Goal: Transaction & Acquisition: Subscribe to service/newsletter

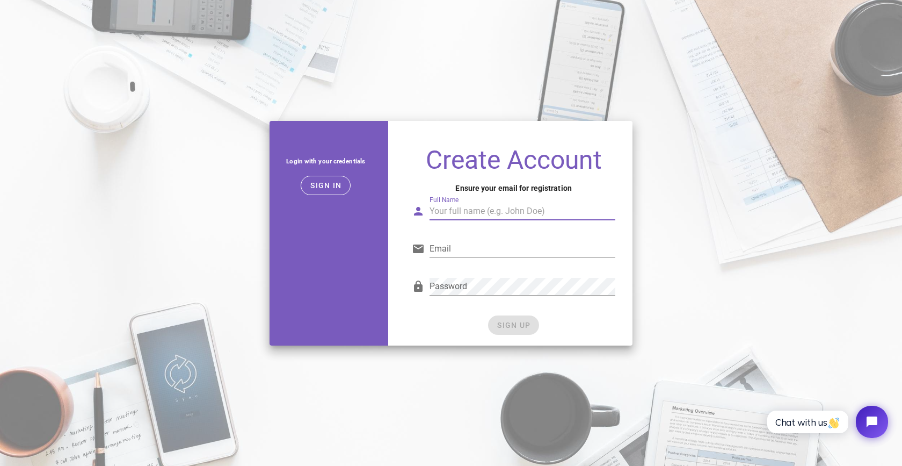
type input "l"
type input "Ali Chrara"
click at [520, 248] on input "Email" at bounding box center [523, 248] width 186 height 17
type input "ali@ubpcapital.com"
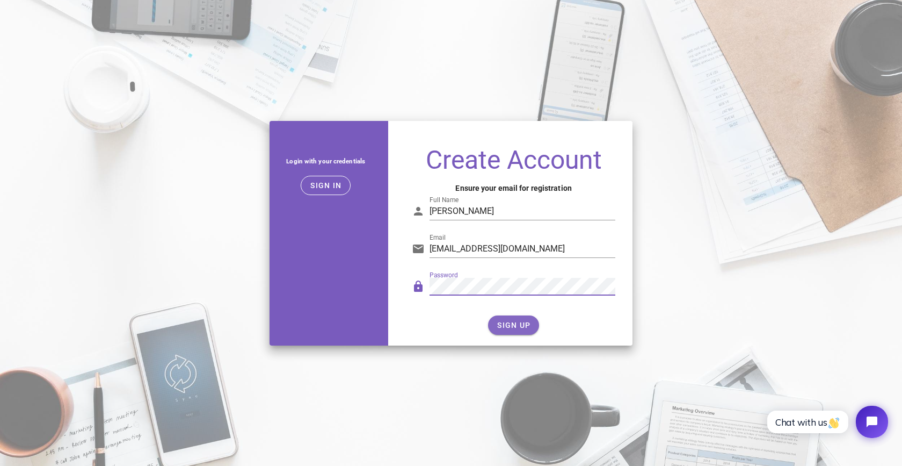
click at [508, 328] on span "SIGN UP" at bounding box center [514, 325] width 34 height 9
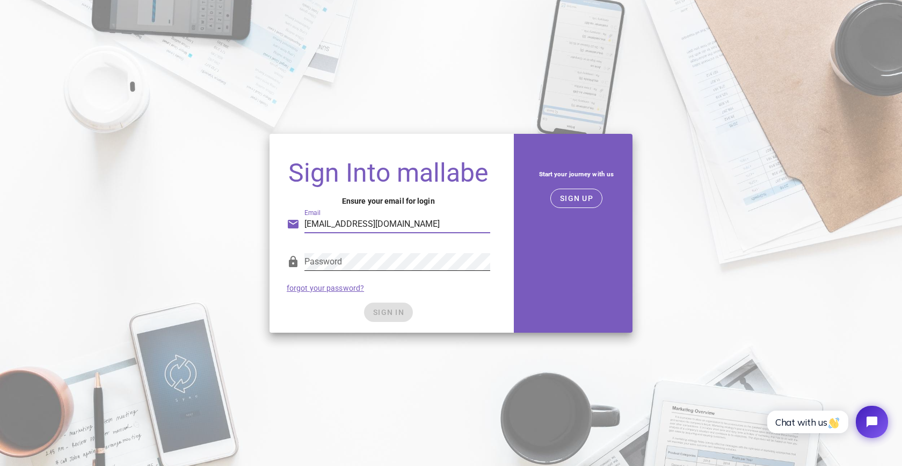
type input "ali@ubpcapital.com"
click at [394, 308] on span "SIGN IN" at bounding box center [389, 312] width 32 height 9
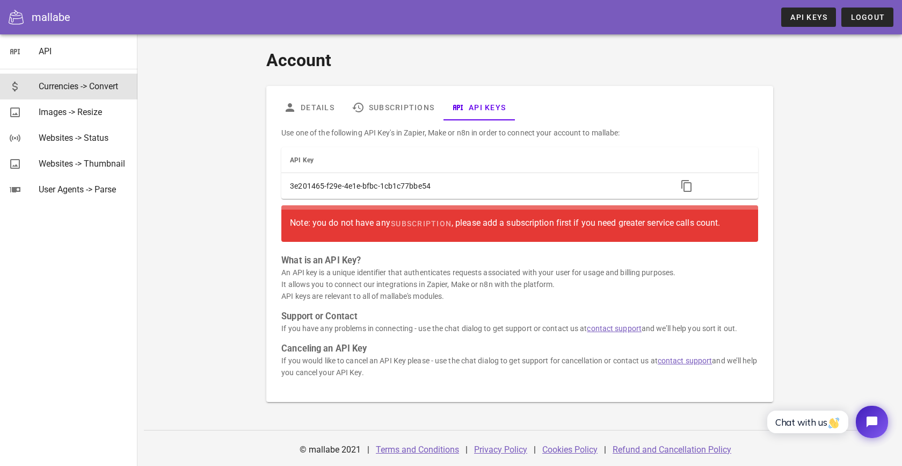
click at [93, 89] on div "Currencies -> Convert" at bounding box center [84, 86] width 90 height 10
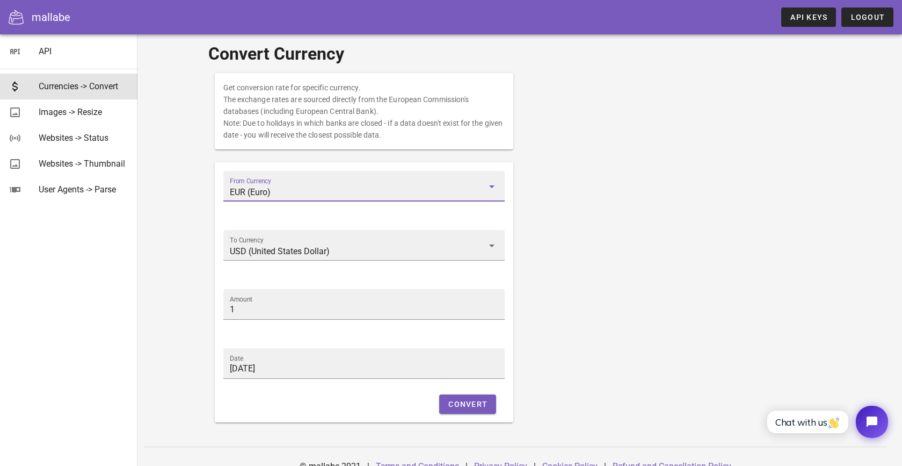
click at [275, 192] on input "EUR (Euro)" at bounding box center [357, 192] width 254 height 17
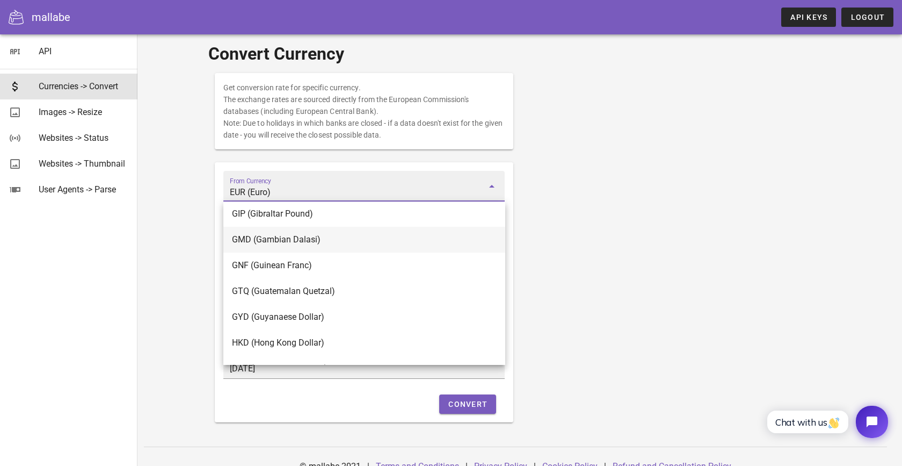
scroll to position [1388, 0]
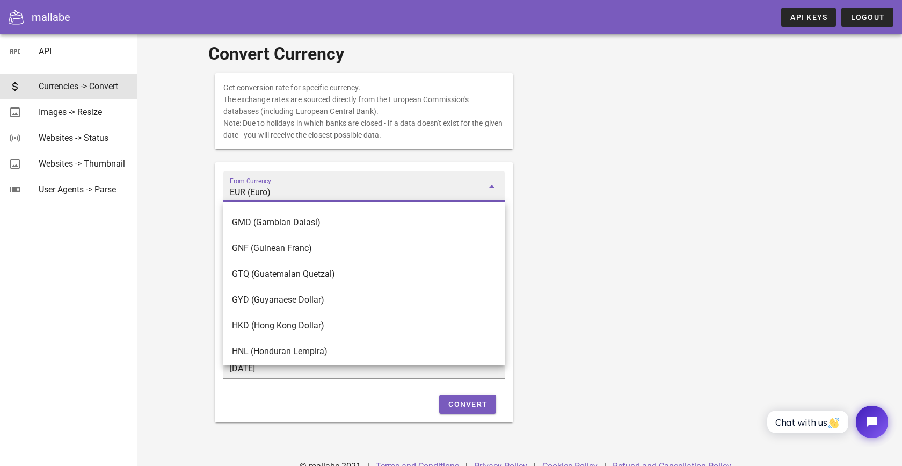
click at [299, 193] on input "EUR (Euro)" at bounding box center [357, 192] width 254 height 17
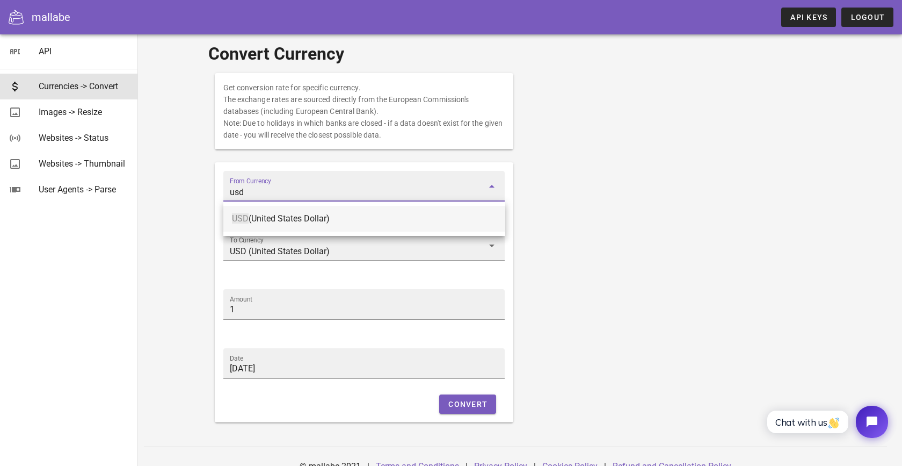
click at [294, 229] on div "USD (United States Dollar)" at bounding box center [364, 218] width 265 height 23
type input "USD (United States Dollar)"
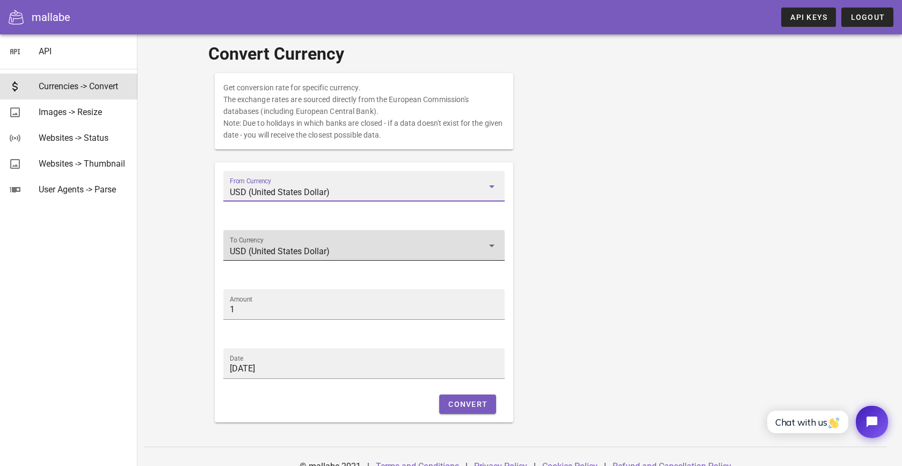
click at [288, 246] on input "USD (United States Dollar)" at bounding box center [357, 251] width 254 height 17
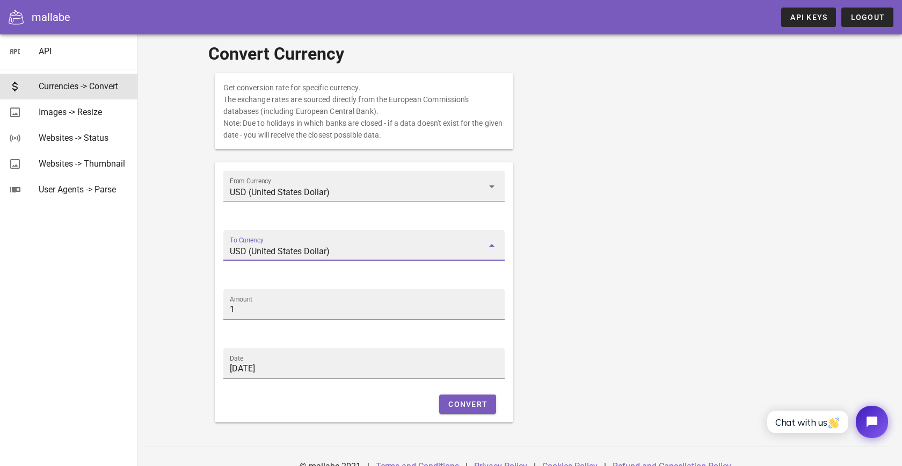
click at [288, 246] on input "USD (United States Dollar)" at bounding box center [357, 251] width 254 height 17
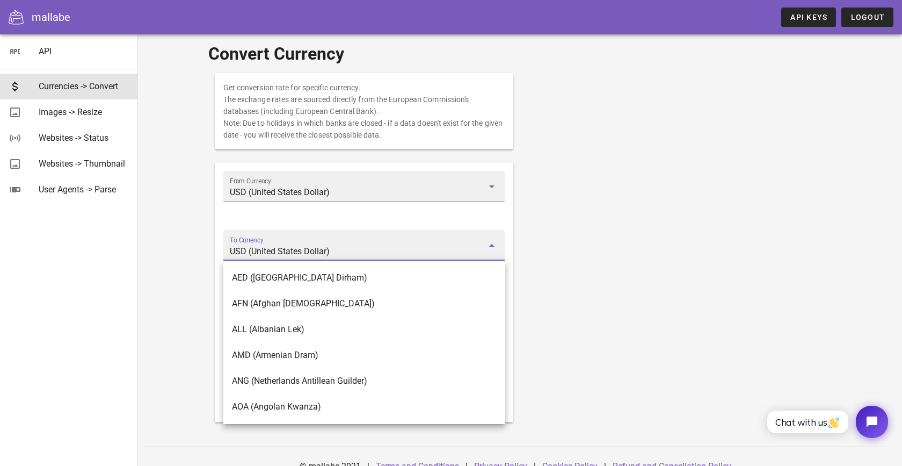
click at [288, 246] on input "USD (United States Dollar)" at bounding box center [357, 251] width 254 height 17
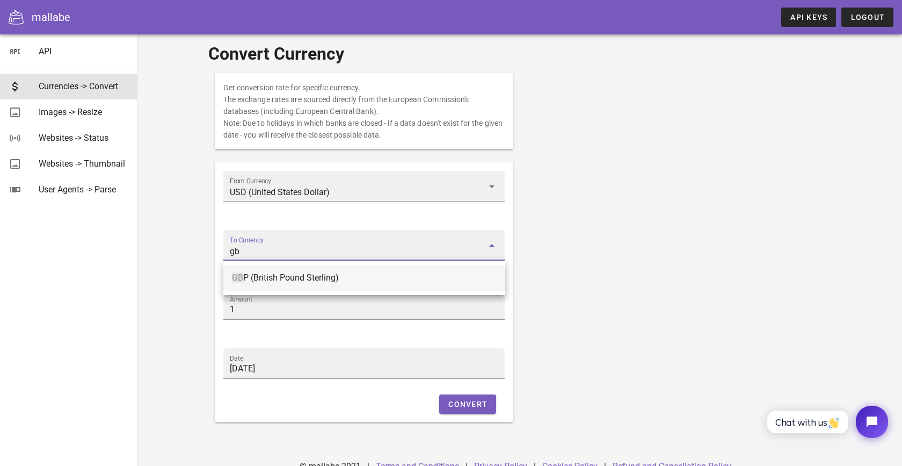
click at [286, 273] on div "GB P (British Pound Sterling)" at bounding box center [364, 277] width 265 height 10
type input "GBP (British Pound Sterling)"
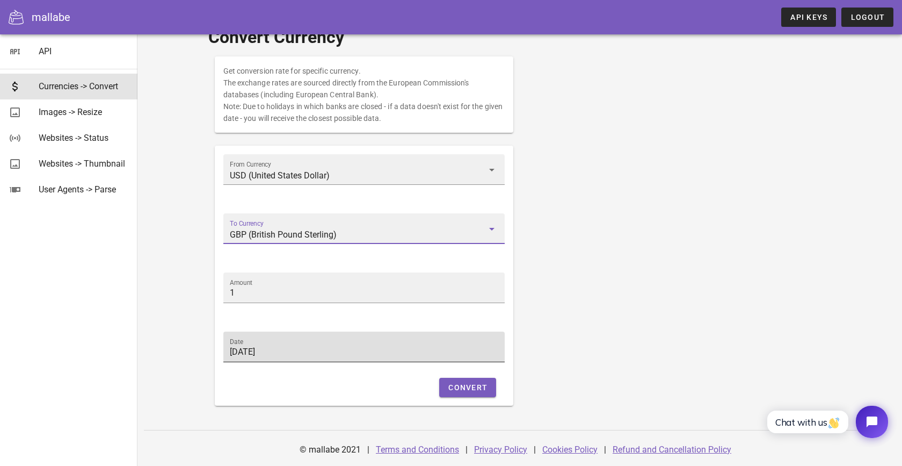
scroll to position [17, 0]
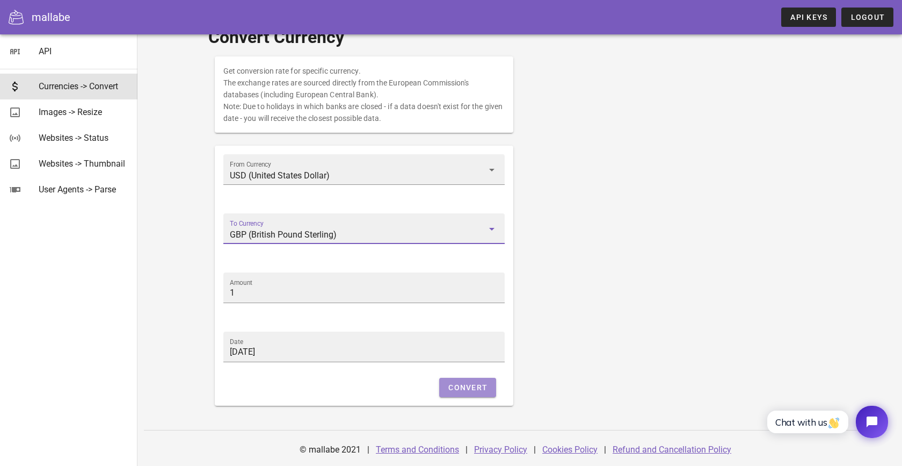
click at [471, 389] on span "Convert" at bounding box center [468, 387] width 40 height 9
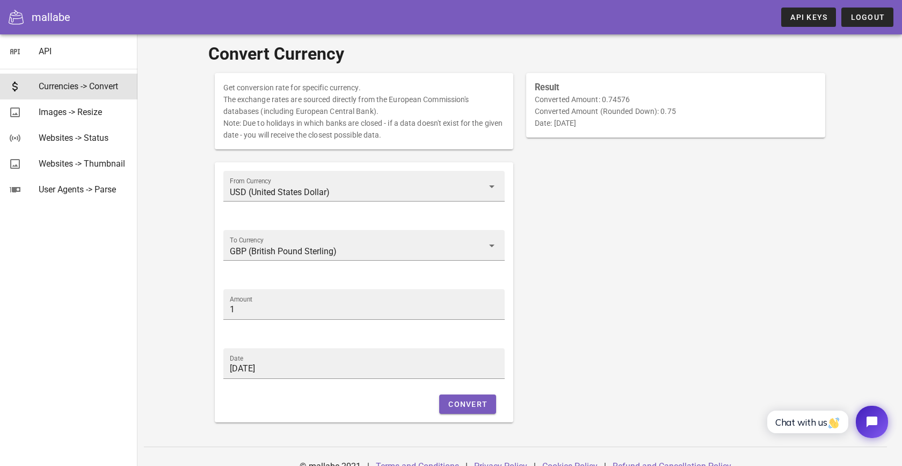
scroll to position [0, 0]
click at [67, 56] on div "API" at bounding box center [84, 51] width 90 height 10
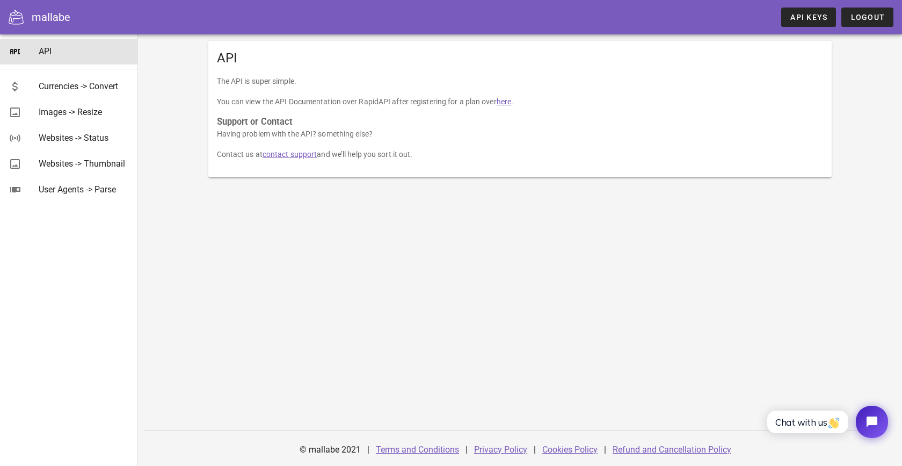
click at [221, 104] on p "You can view the API Documentation over RapidAPI after registering for a plan o…" at bounding box center [520, 102] width 606 height 12
click at [501, 103] on link "here" at bounding box center [504, 101] width 15 height 9
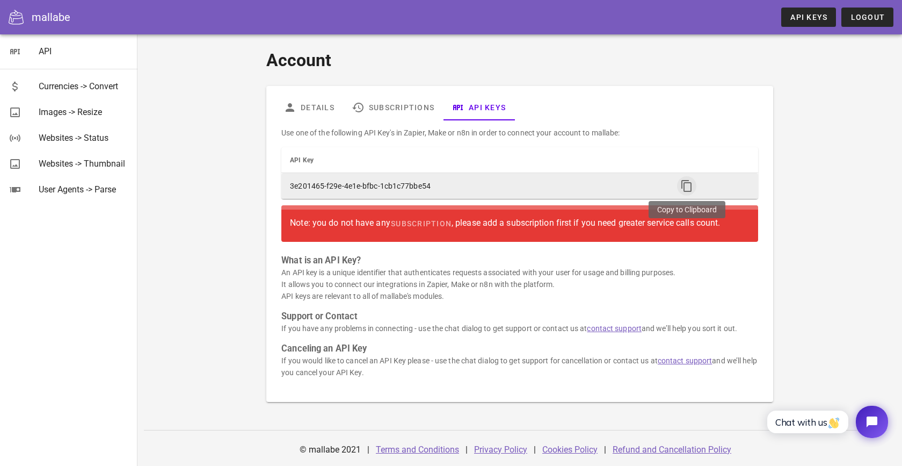
click at [684, 184] on icon "button" at bounding box center [686, 185] width 13 height 13
click at [686, 187] on icon "button" at bounding box center [686, 185] width 13 height 13
click at [564, 192] on td "3e201465-f29e-4e1e-bfbc-1cb1c77bbe54" at bounding box center [474, 186] width 387 height 26
click at [367, 184] on td "3e201465-f29e-4e1e-bfbc-1cb1c77bbe54" at bounding box center [474, 186] width 387 height 26
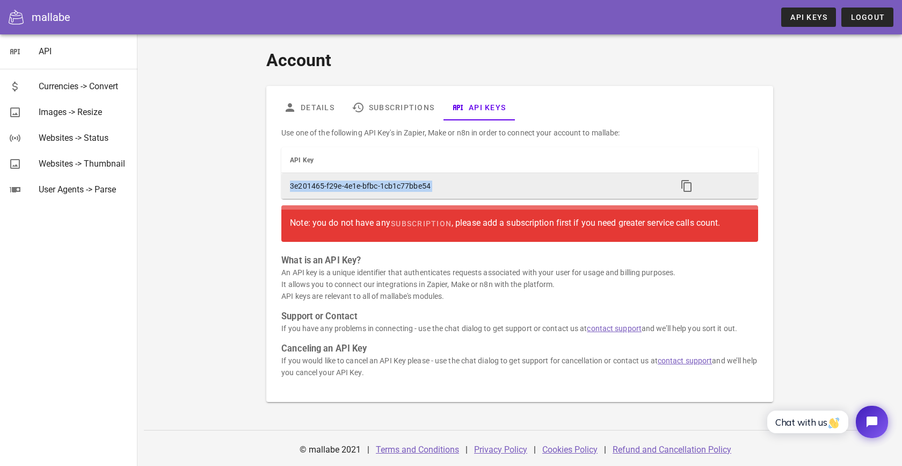
click at [367, 184] on td "3e201465-f29e-4e1e-bfbc-1cb1c77bbe54" at bounding box center [474, 186] width 387 height 26
click at [445, 184] on td "3e201465-f29e-4e1e-bfbc-1cb1c77bbe54" at bounding box center [474, 186] width 387 height 26
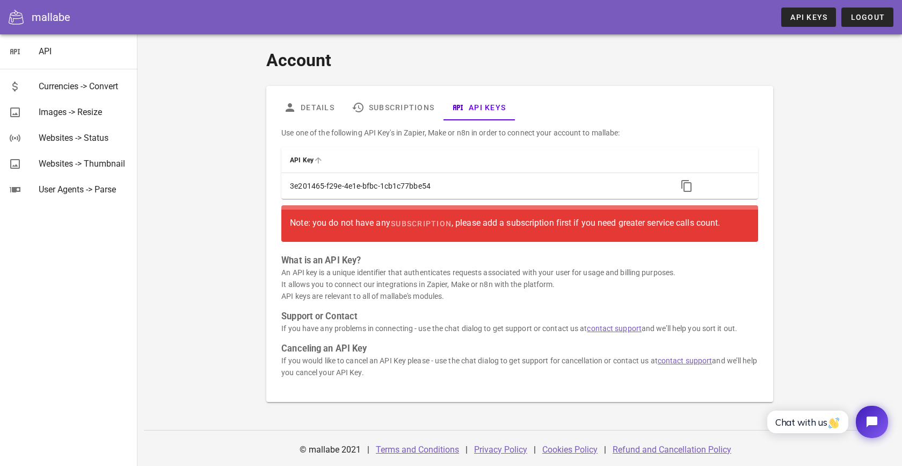
click at [396, 160] on th "API Key" at bounding box center [474, 160] width 387 height 26
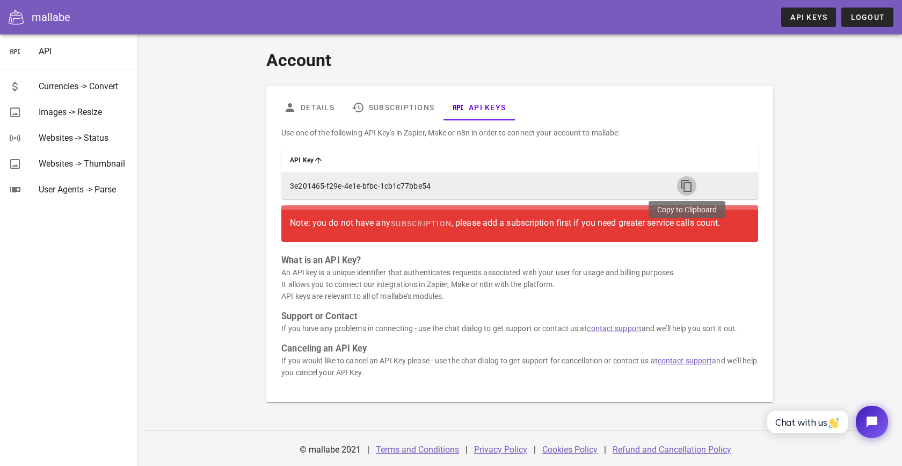
click at [685, 187] on icon "button" at bounding box center [686, 185] width 13 height 13
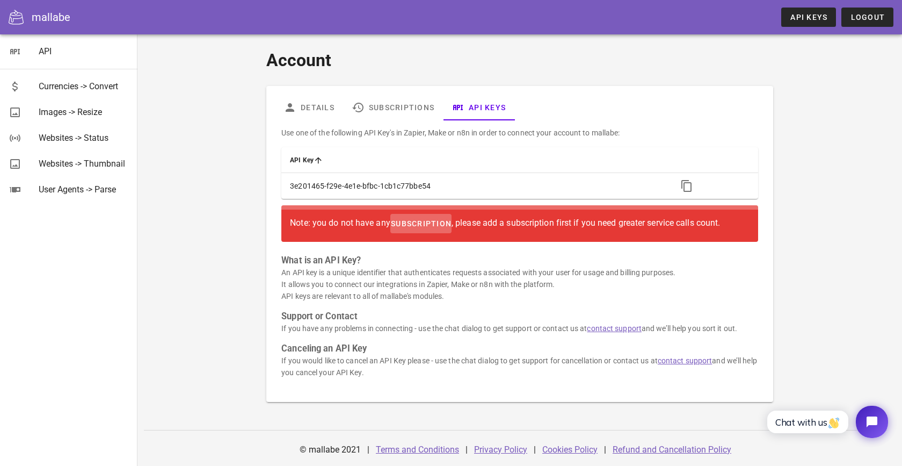
click at [410, 224] on span "subscription" at bounding box center [420, 223] width 61 height 9
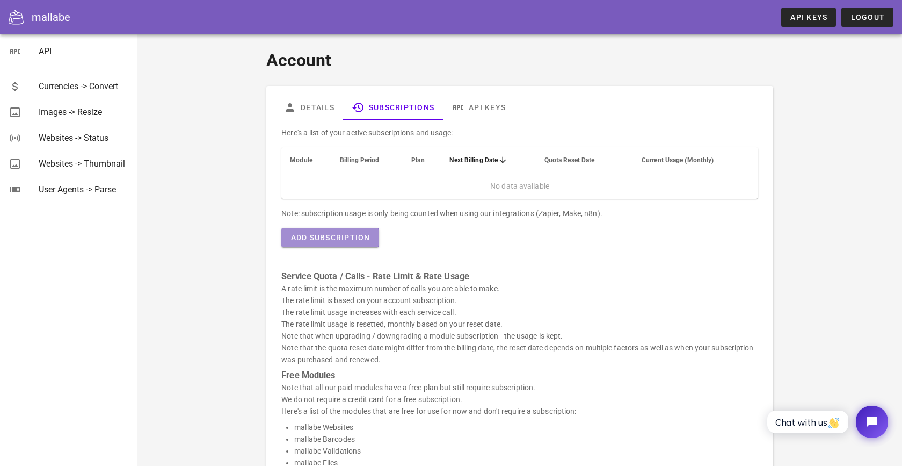
click at [345, 231] on button "Add Subscription" at bounding box center [329, 237] width 97 height 19
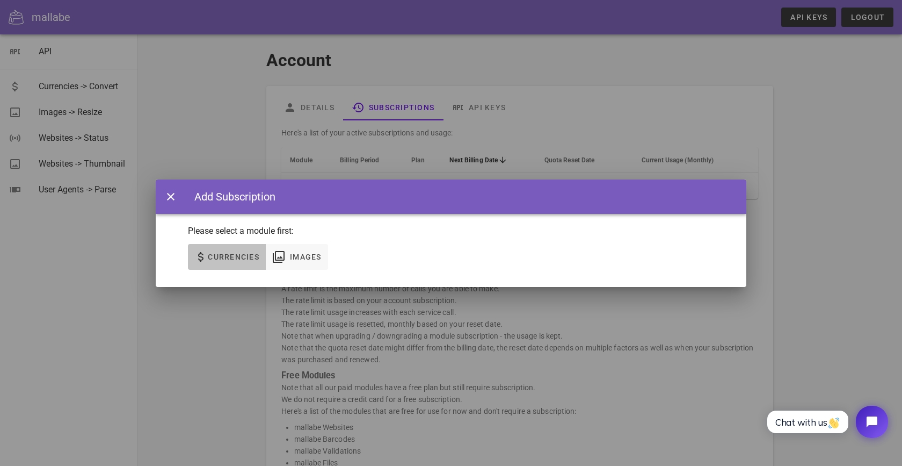
click at [222, 260] on span "Currencies" at bounding box center [233, 256] width 52 height 9
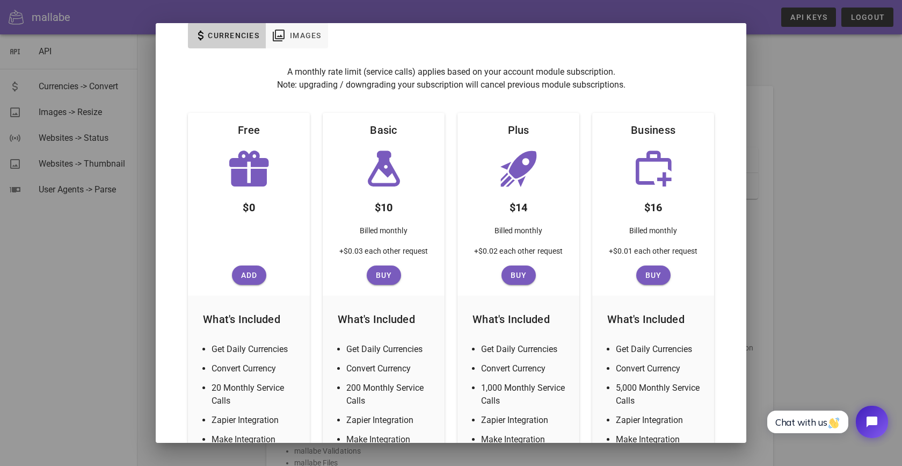
scroll to position [77, 0]
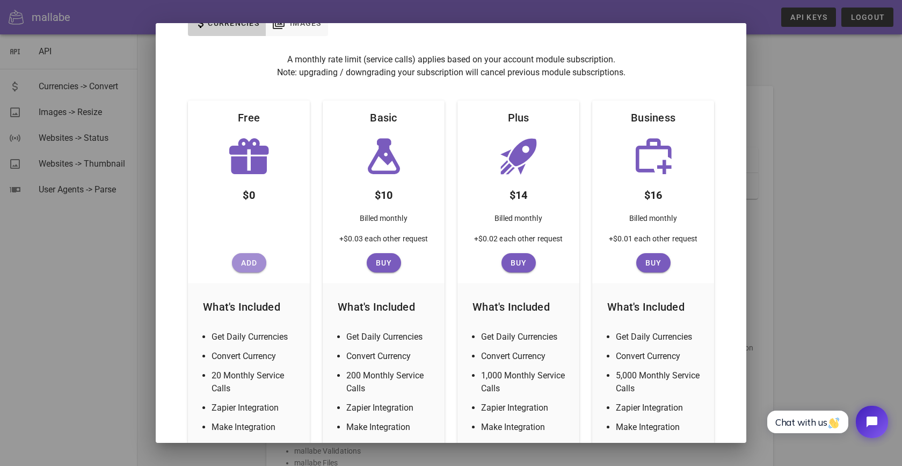
click at [250, 265] on span "Add" at bounding box center [249, 262] width 26 height 9
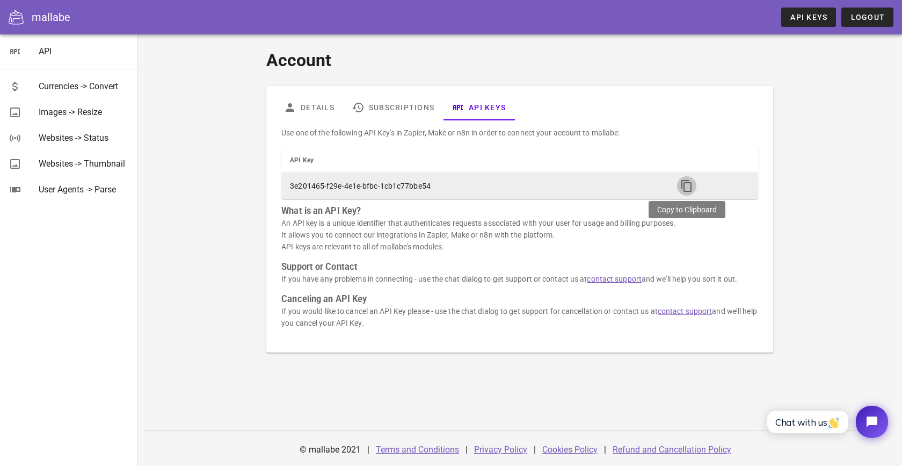
click at [689, 182] on icon "button" at bounding box center [686, 185] width 13 height 13
click at [689, 189] on icon "button" at bounding box center [686, 185] width 13 height 13
